Goal: Information Seeking & Learning: Learn about a topic

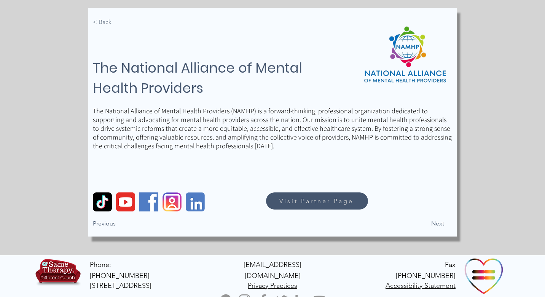
click at [102, 20] on span "< Back" at bounding box center [102, 22] width 19 height 8
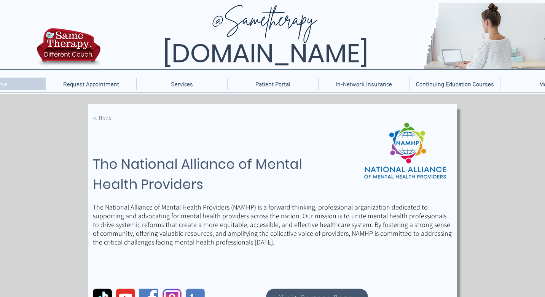
click at [24, 85] on div "Home" at bounding box center [0, 84] width 88 height 12
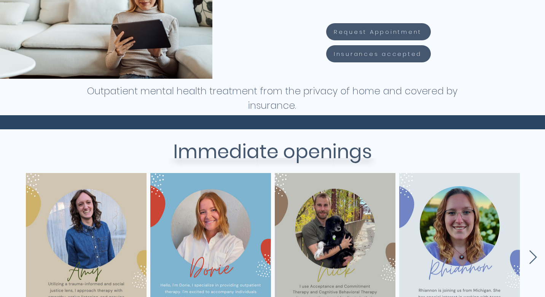
scroll to position [200, 0]
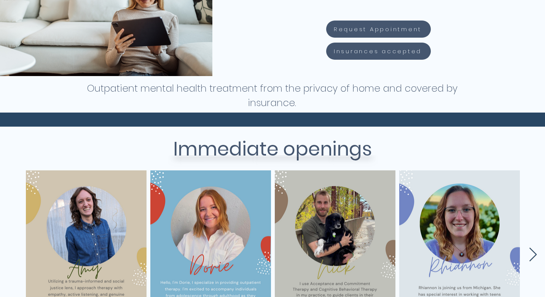
click at [532, 258] on icon "Next Item" at bounding box center [533, 255] width 9 height 15
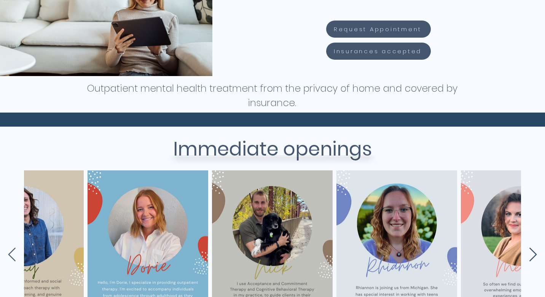
click at [532, 258] on icon "Next Item" at bounding box center [533, 255] width 9 height 15
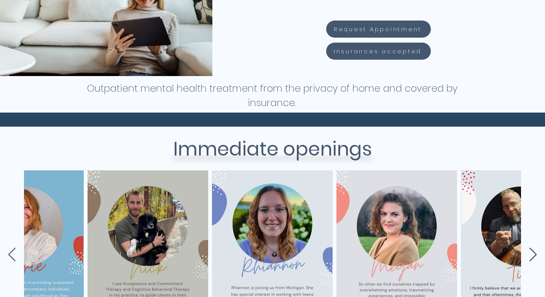
click at [532, 258] on icon "Next Item" at bounding box center [533, 255] width 9 height 15
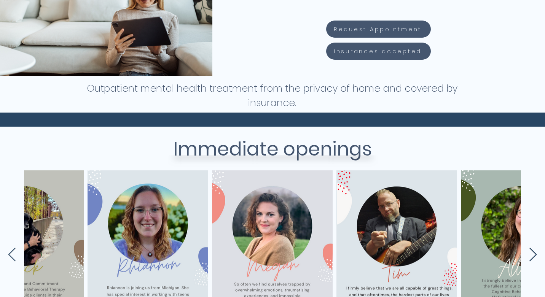
click at [532, 258] on icon "Next Item" at bounding box center [533, 255] width 9 height 15
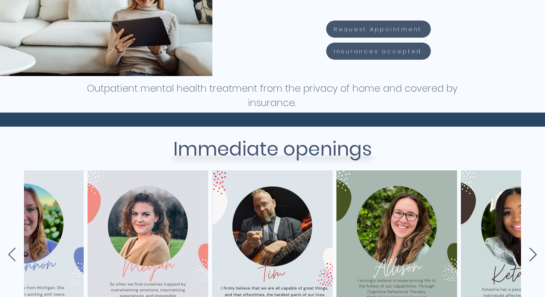
click at [532, 258] on icon "Next Item" at bounding box center [533, 255] width 9 height 15
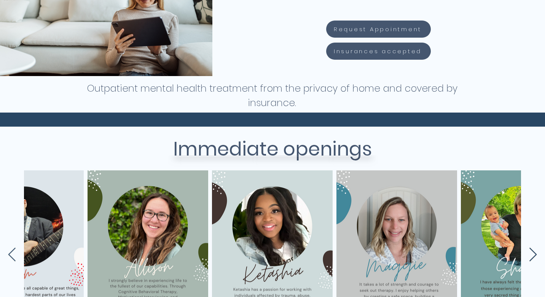
click at [532, 258] on icon "Next Item" at bounding box center [533, 255] width 9 height 15
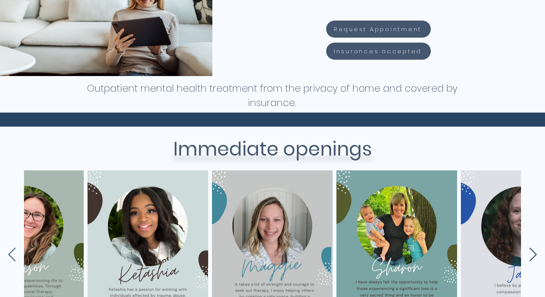
click at [532, 258] on icon "Next Item" at bounding box center [533, 255] width 9 height 15
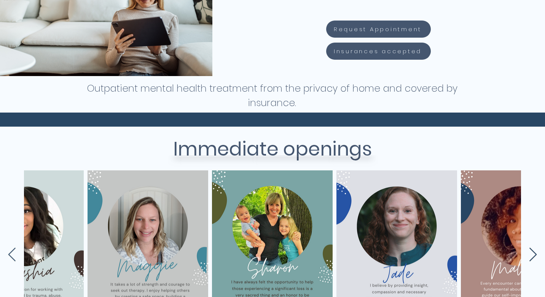
click at [532, 258] on icon "Next Item" at bounding box center [533, 255] width 9 height 15
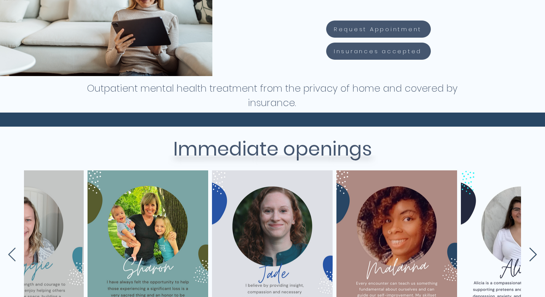
click at [532, 258] on icon "Next Item" at bounding box center [533, 255] width 9 height 15
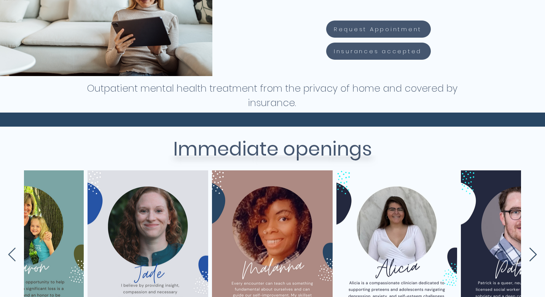
click at [532, 258] on icon "Next Item" at bounding box center [533, 255] width 9 height 15
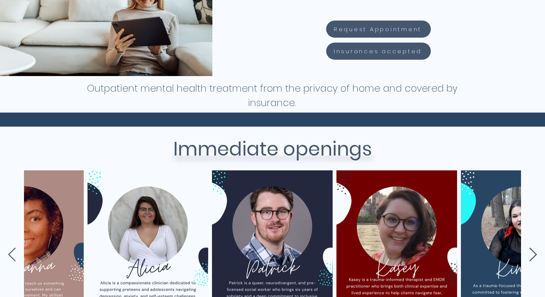
click at [532, 258] on icon "Next Item" at bounding box center [533, 255] width 9 height 15
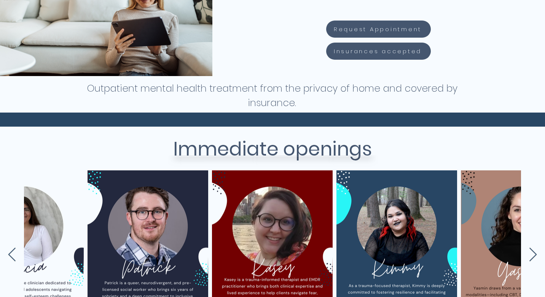
scroll to position [0, 0]
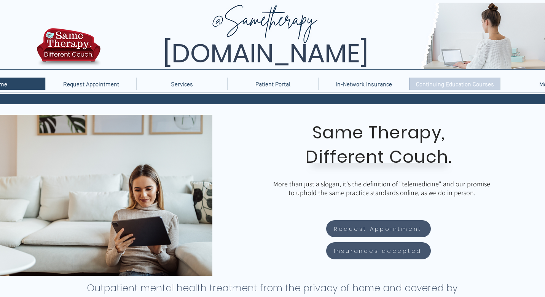
click at [424, 85] on p "Continuing Education Courses" at bounding box center [455, 84] width 86 height 12
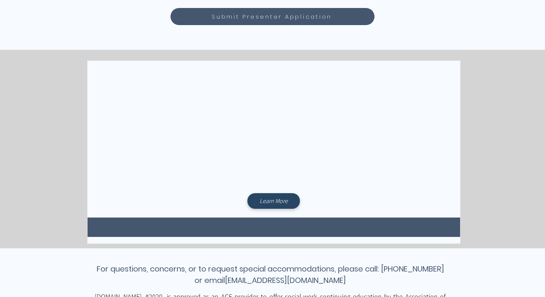
scroll to position [486, 0]
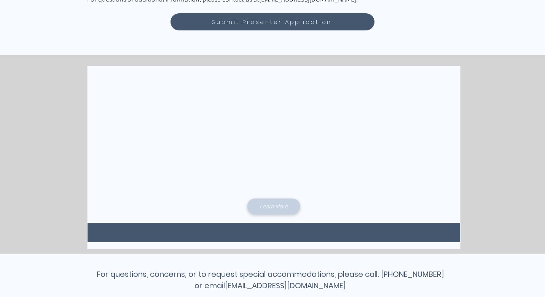
click at [282, 209] on span "Learn More" at bounding box center [274, 207] width 28 height 8
